Goal: Feedback & Contribution: Leave review/rating

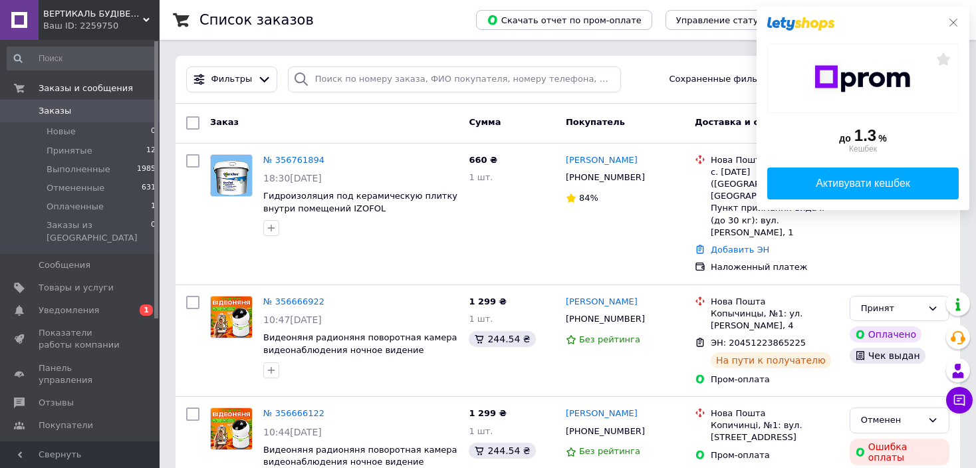
click at [953, 21] on icon at bounding box center [954, 22] width 11 height 11
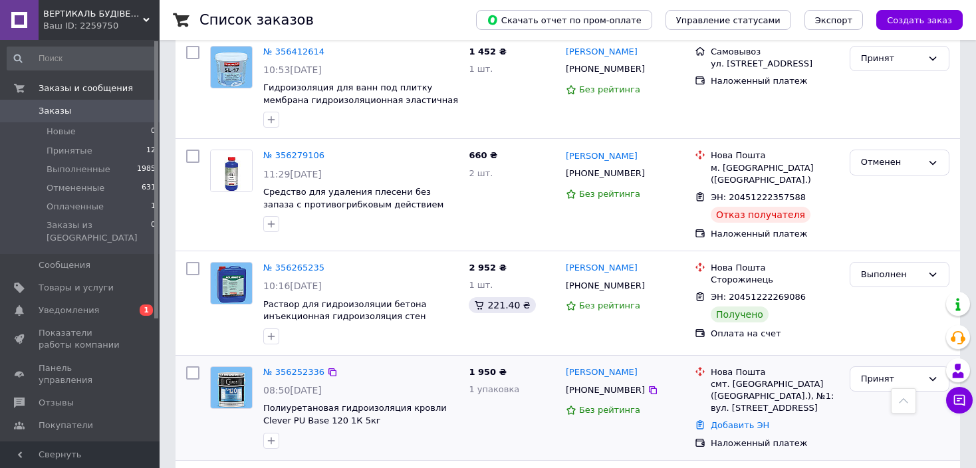
scroll to position [1197, 0]
click at [74, 305] on span "Уведомления" at bounding box center [69, 311] width 61 height 12
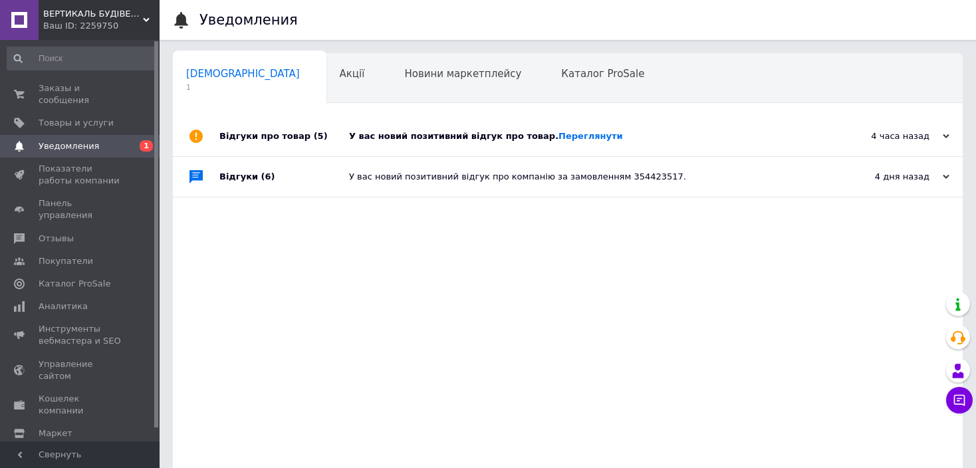
click at [446, 136] on div "У вас новий позитивний відгук про товар. [GEOGRAPHIC_DATA]" at bounding box center [583, 136] width 468 height 12
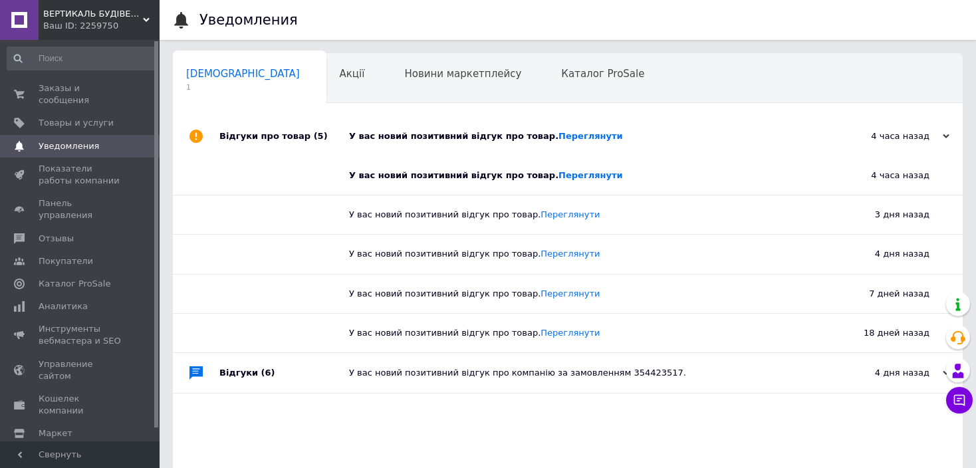
click at [496, 173] on div "У вас новий позитивний відгук про товар. [GEOGRAPHIC_DATA]" at bounding box center [573, 176] width 448 height 12
drag, startPoint x: 553, startPoint y: 179, endPoint x: 563, endPoint y: 179, distance: 10.0
click at [559, 178] on link "Переглянути" at bounding box center [591, 175] width 65 height 10
click at [66, 87] on span "Заказы и сообщения" at bounding box center [81, 94] width 84 height 24
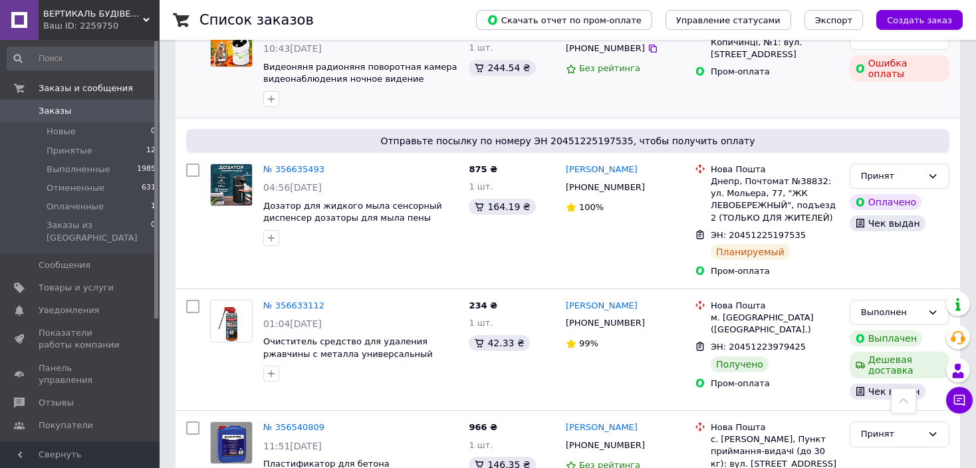
scroll to position [510, 0]
